Goal: Transaction & Acquisition: Purchase product/service

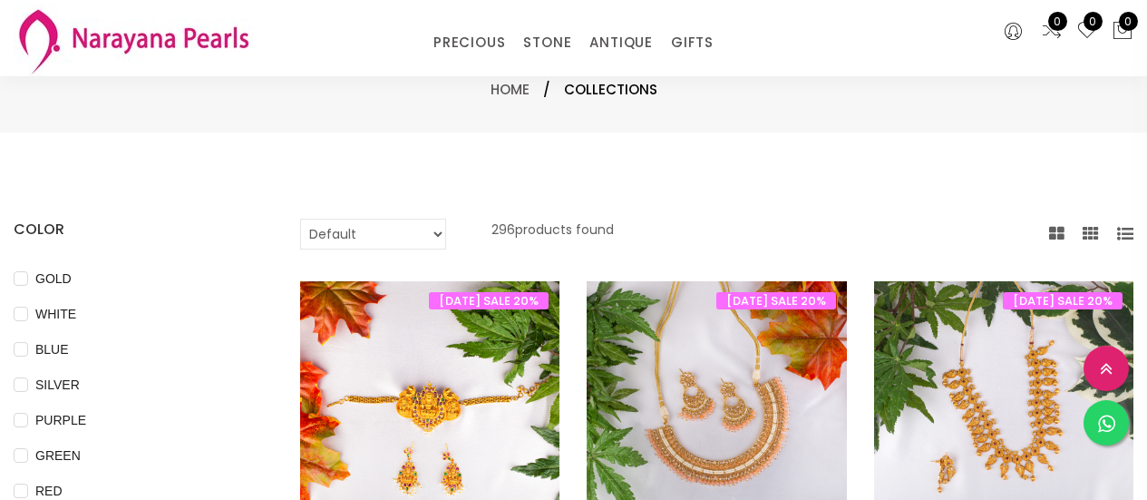
select select "INR"
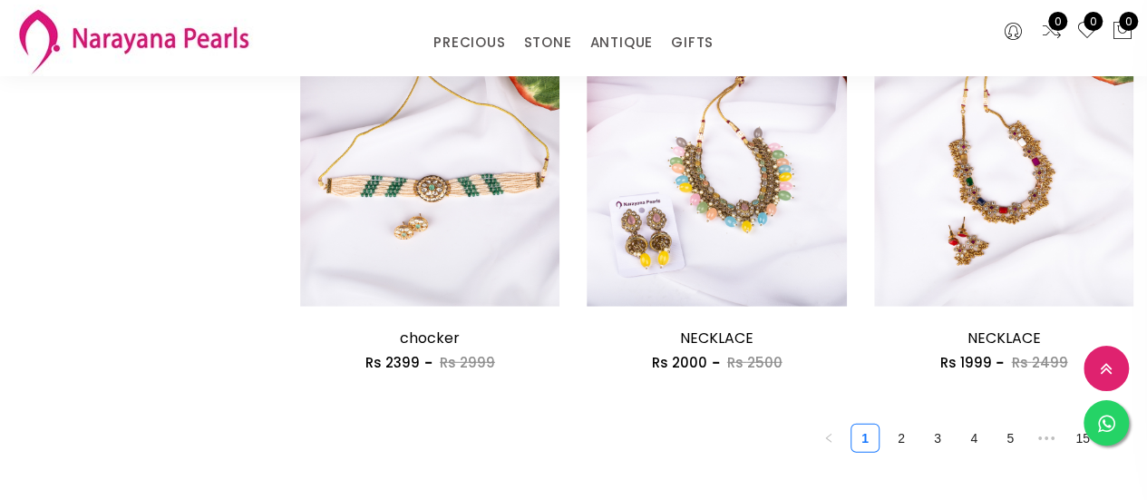
scroll to position [2358, 0]
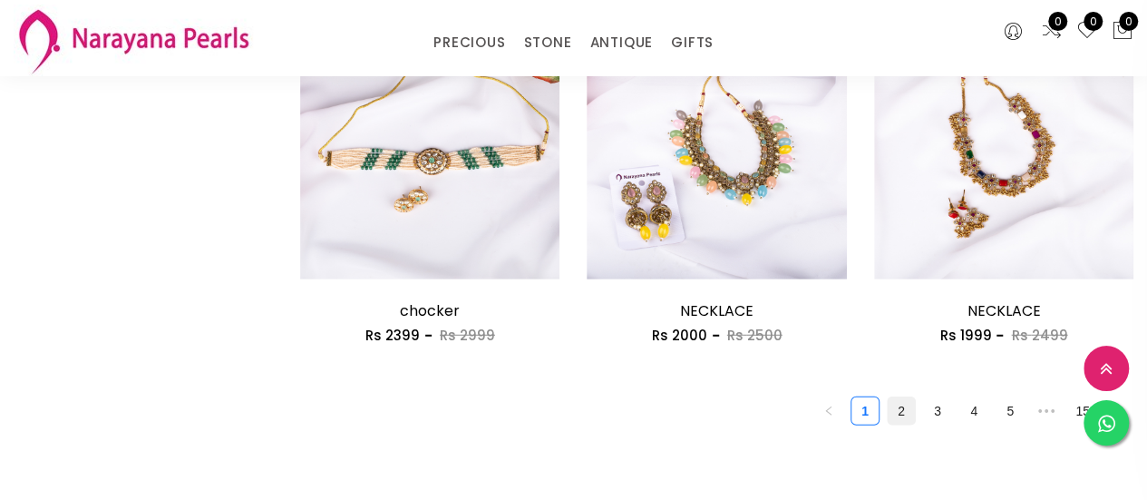
click at [903, 409] on link "2" at bounding box center [901, 410] width 27 height 27
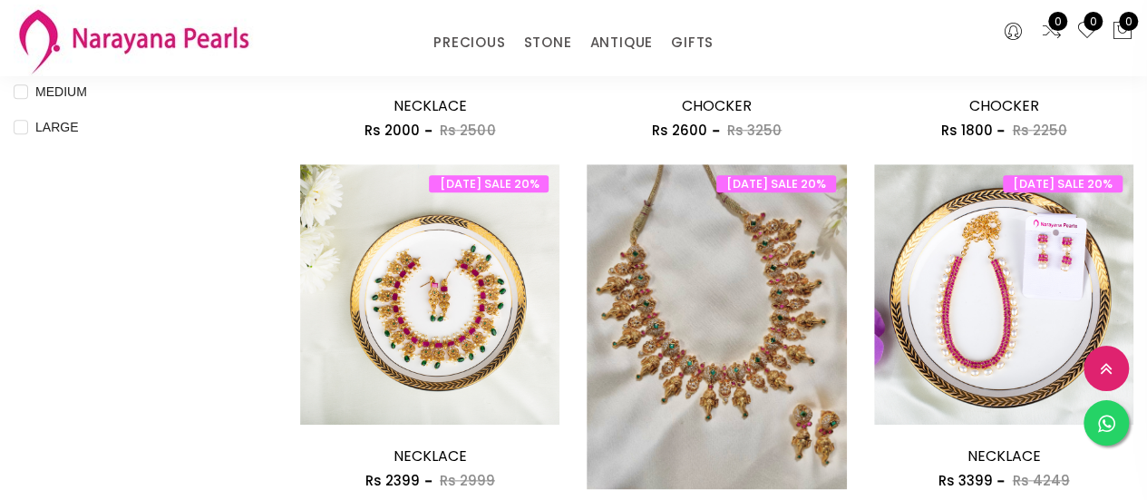
scroll to position [816, 0]
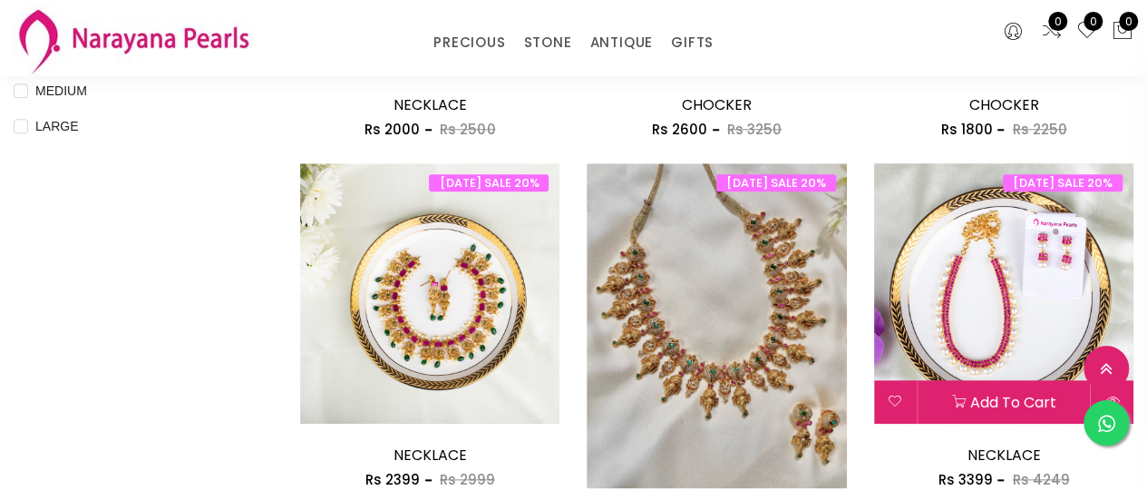
click at [978, 334] on img at bounding box center [1003, 292] width 259 height 259
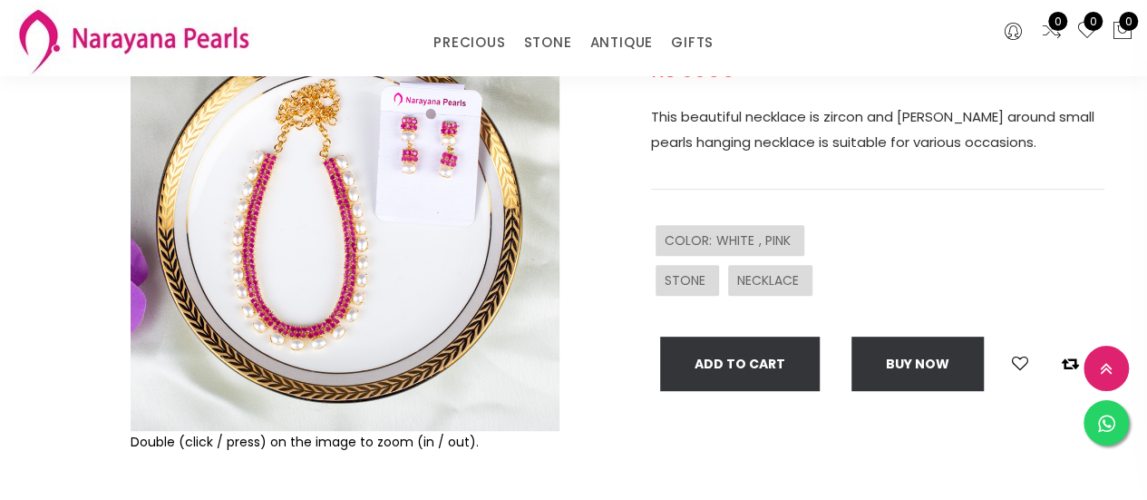
scroll to position [272, 0]
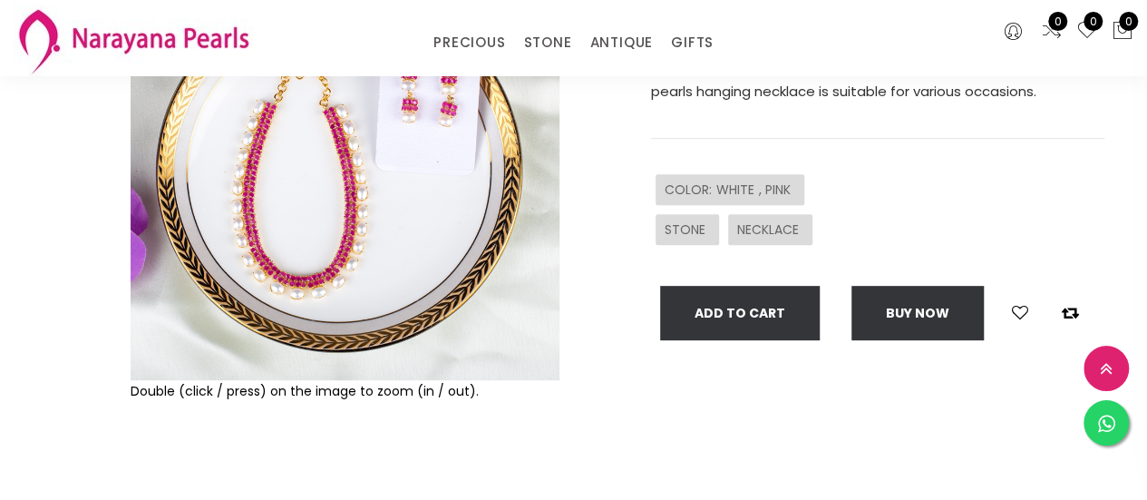
click at [336, 280] on img at bounding box center [345, 165] width 429 height 429
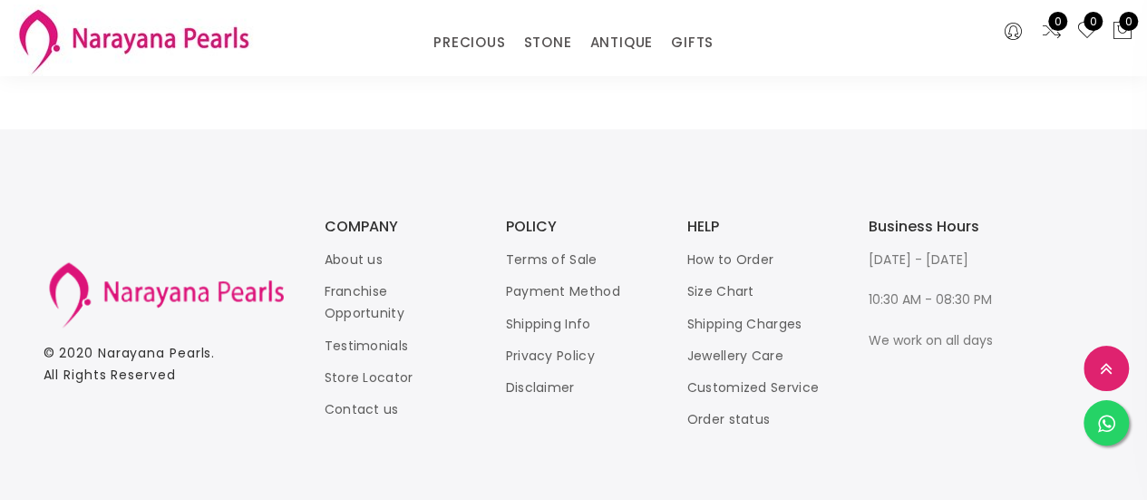
scroll to position [1429, 0]
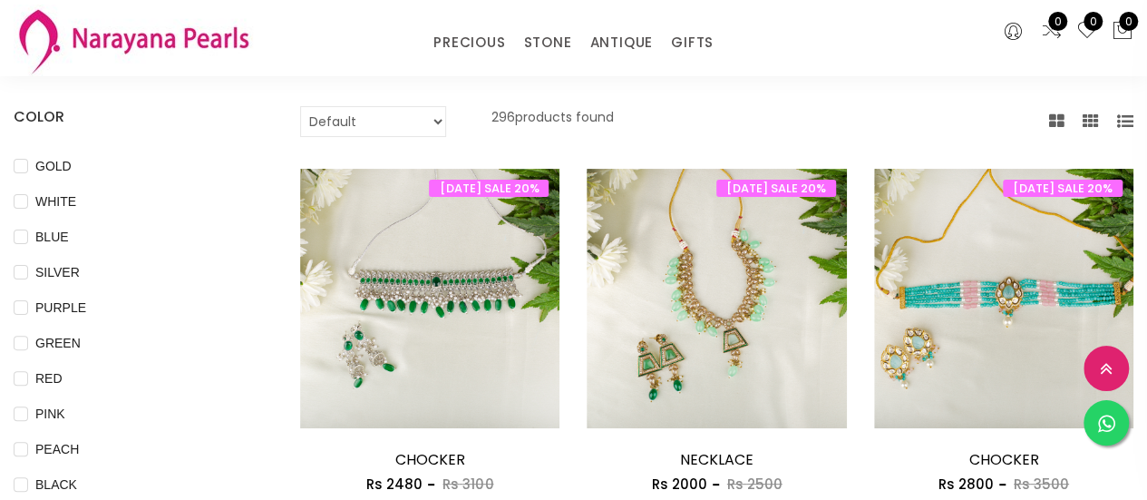
scroll to position [87, 0]
